Goal: Check status: Check status

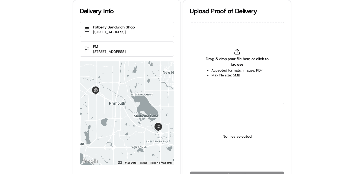
drag, startPoint x: 57, startPoint y: 59, endPoint x: 75, endPoint y: 55, distance: 17.6
click at [57, 60] on div "Delivery Info Potbelly Sandwich Shop 3235 Vicksburg Ln N a, Plymouth, MN 55447,…" at bounding box center [182, 87] width 364 height 174
drag, startPoint x: 24, startPoint y: 98, endPoint x: 51, endPoint y: 77, distance: 34.4
click at [25, 97] on div "Delivery Info Potbelly Sandwich Shop 3235 Vicksburg Ln N a, Plymouth, MN 55447,…" at bounding box center [182, 87] width 364 height 174
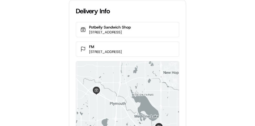
click at [48, 41] on div "Delivery Info Potbelly Sandwich Shop 3235 Vicksburg Ln N a, Plymouth, MN 55447,…" at bounding box center [127, 63] width 255 height 126
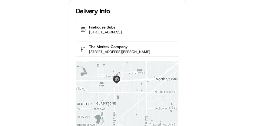
click at [50, 48] on div "Delivery Info Firehouse Subs 2303 White Bear Ave G, Maplewood, MN 55109, USA Th…" at bounding box center [127, 63] width 255 height 126
click at [42, 40] on div "Delivery Info Firehouse Subs 2303 White Bear Ave G, Maplewood, MN 55109, USA Th…" at bounding box center [127, 63] width 255 height 126
